Goal: Use online tool/utility: Utilize a website feature to perform a specific function

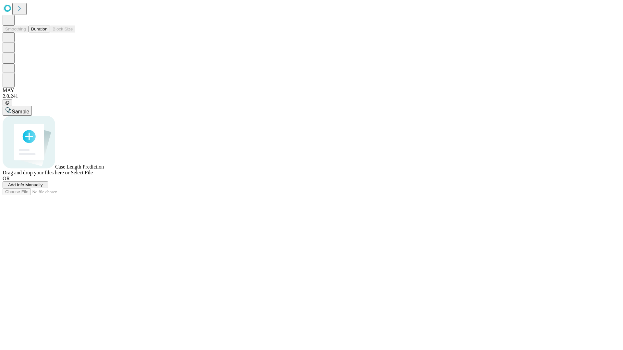
click at [47, 32] on button "Duration" at bounding box center [39, 29] width 21 height 7
click at [43, 188] on span "Add Info Manually" at bounding box center [25, 185] width 35 height 5
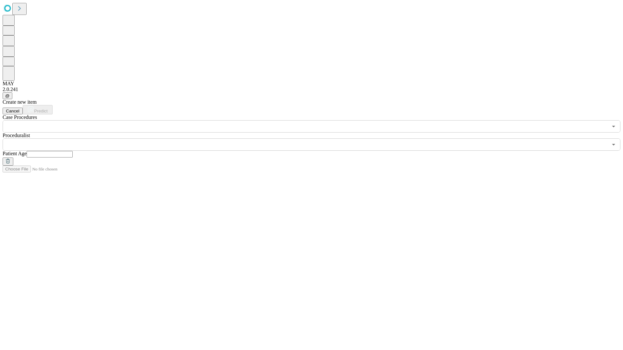
click at [73, 151] on input "text" at bounding box center [50, 154] width 46 height 6
type input "**"
click at [316, 139] on input "text" at bounding box center [305, 145] width 605 height 12
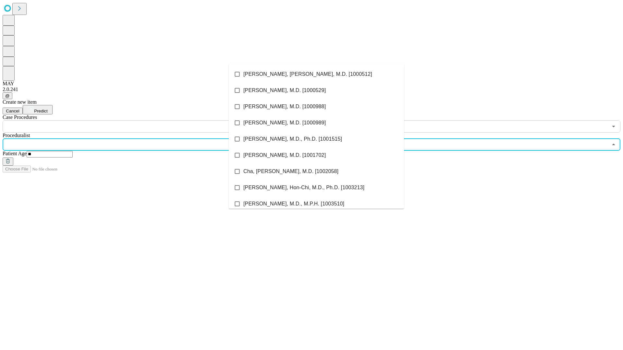
click at [316, 74] on li "[PERSON_NAME], [PERSON_NAME], M.D. [1000512]" at bounding box center [316, 74] width 175 height 16
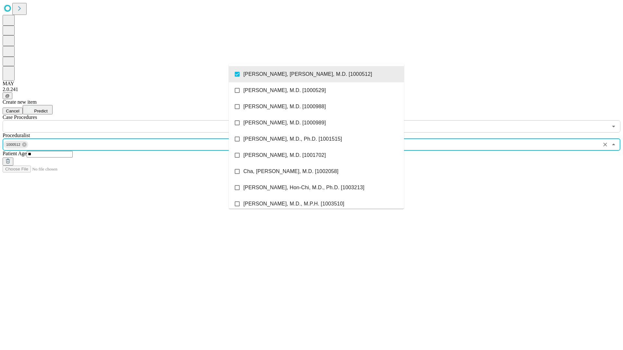
click at [136, 120] on input "text" at bounding box center [305, 126] width 605 height 12
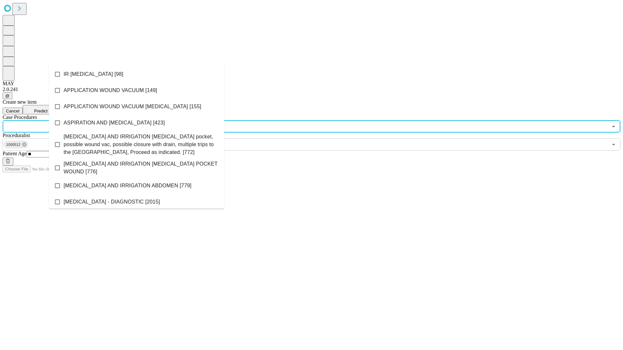
click at [137, 74] on li "IR [MEDICAL_DATA] [98]" at bounding box center [136, 74] width 175 height 16
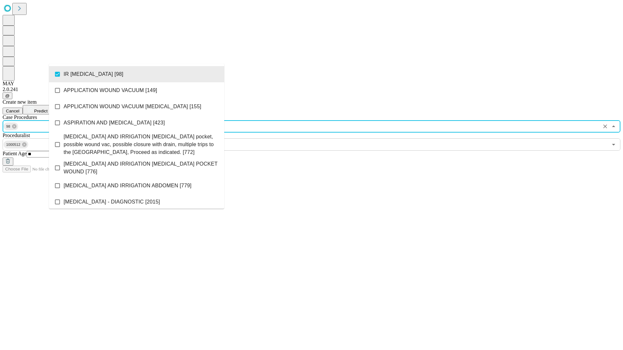
click at [47, 109] on span "Predict" at bounding box center [40, 111] width 13 height 5
